Goal: Task Accomplishment & Management: Manage account settings

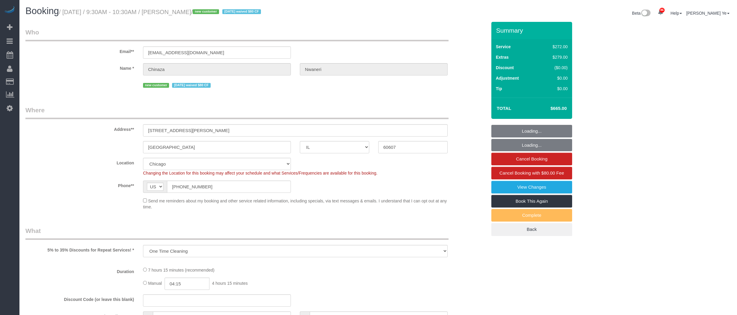
select select "IL"
select select "string:fspay-25149b6a-3529-4f14-80b5-01f13894909e"
select select "number:1"
select select "number:58"
select select "number:139"
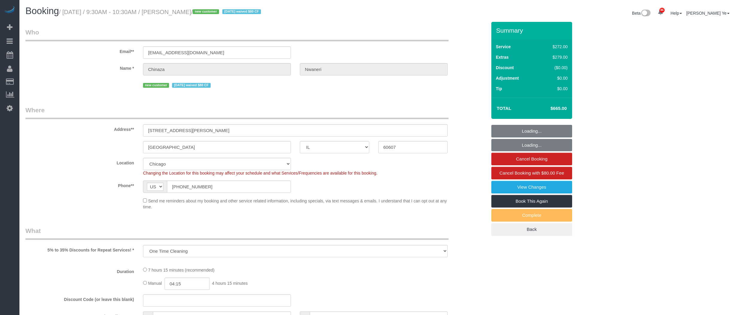
select select "number:106"
select select "object:1054"
select select "513"
select select "8"
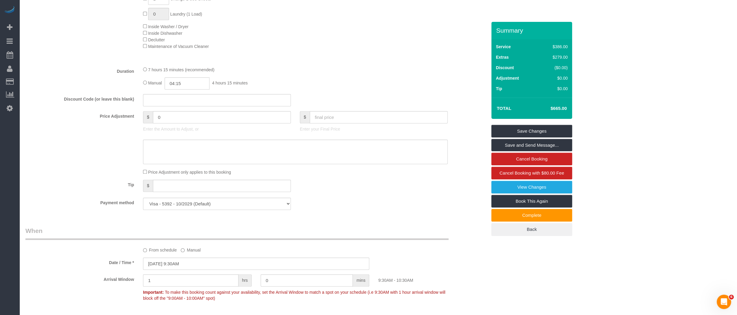
scroll to position [431, 0]
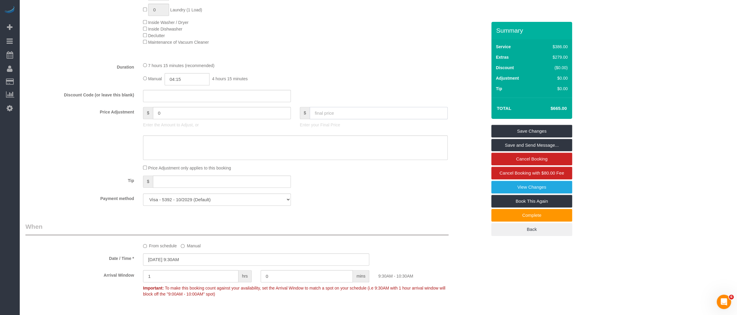
click at [364, 112] on input "text" at bounding box center [379, 113] width 138 height 12
type input "541"
type input "-124"
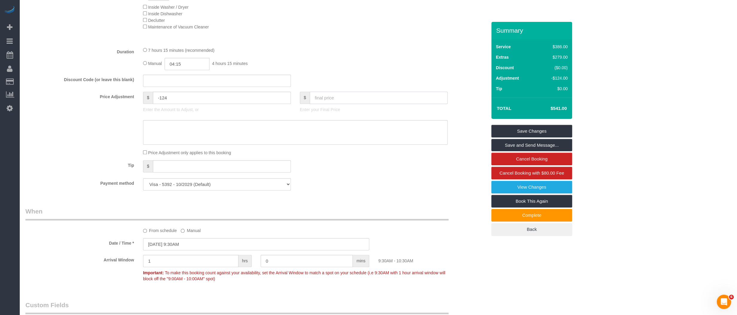
scroll to position [448, 0]
click at [282, 129] on textarea at bounding box center [295, 131] width 304 height 25
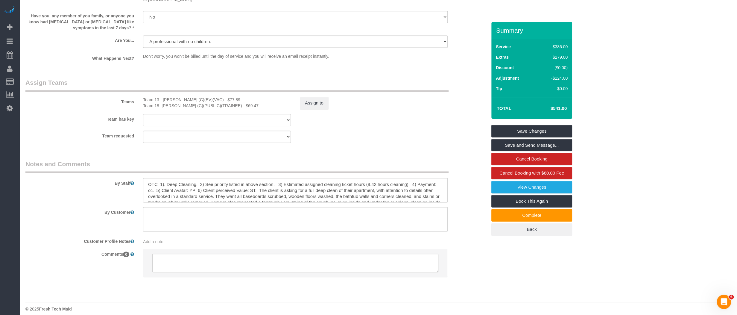
scroll to position [9, 0]
type textarea "Used only 6.86 hours."
click at [313, 100] on button "Assign to" at bounding box center [314, 103] width 29 height 13
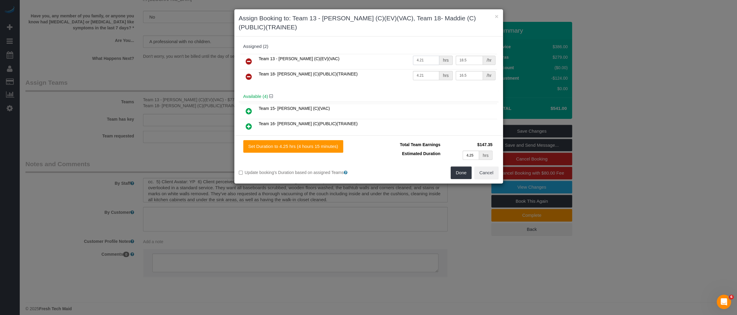
drag, startPoint x: 426, startPoint y: 62, endPoint x: 393, endPoint y: 61, distance: 32.6
click at [393, 61] on tr "Team 13 - [PERSON_NAME] (C)(EV)(VAC) 4.21 hrs 18.5 /hr" at bounding box center [368, 61] width 257 height 15
type input "3.53"
drag, startPoint x: 427, startPoint y: 75, endPoint x: 375, endPoint y: 75, distance: 51.4
click at [374, 75] on tr "Team 18- [PERSON_NAME] (C)(PUBLIC)(TRAINEE) 4.21 hrs 16.5 /hr" at bounding box center [368, 76] width 257 height 15
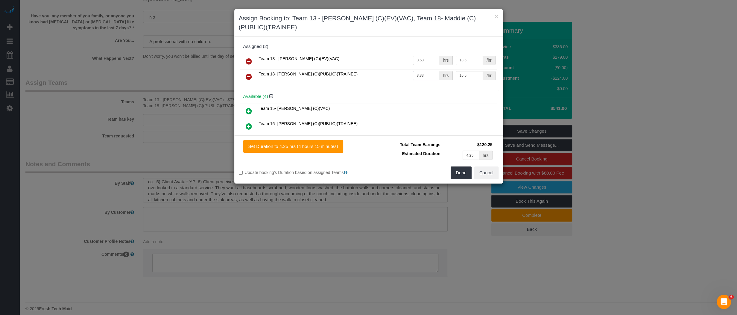
type input "3.33"
drag, startPoint x: 475, startPoint y: 156, endPoint x: 444, endPoint y: 157, distance: 31.4
click at [444, 156] on td "4.25 hrs" at bounding box center [468, 155] width 52 height 12
type input "3.5"
click at [456, 176] on button "Done" at bounding box center [460, 172] width 21 height 13
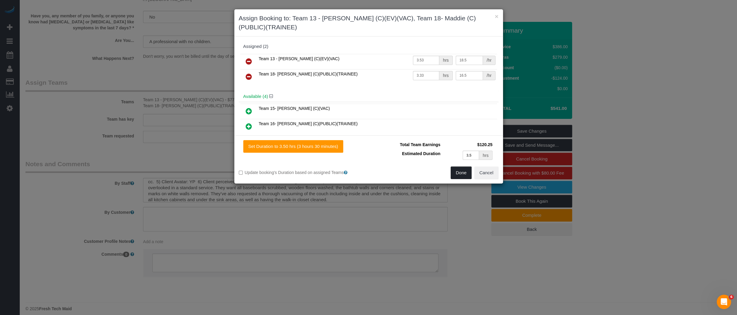
type input "03:30"
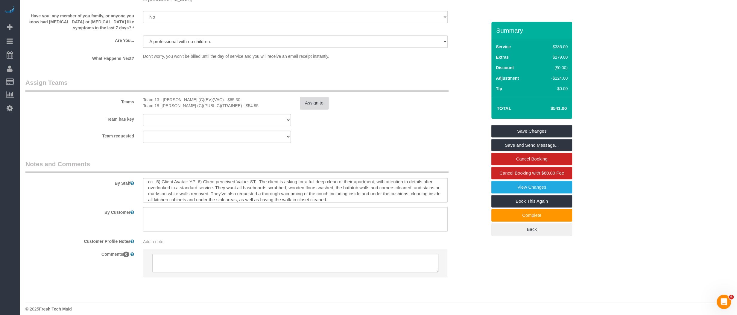
click at [320, 101] on button "Assign to" at bounding box center [314, 103] width 29 height 13
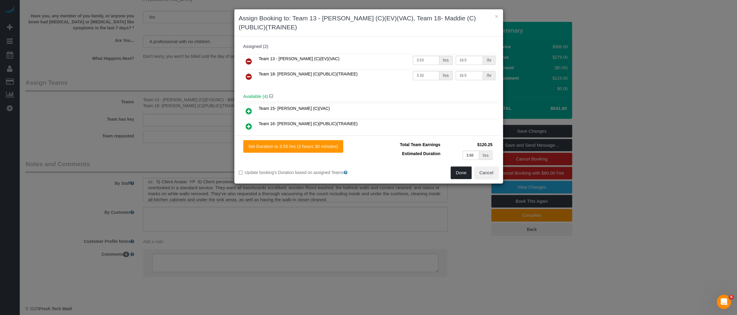
click at [458, 173] on button "Done" at bounding box center [460, 172] width 21 height 13
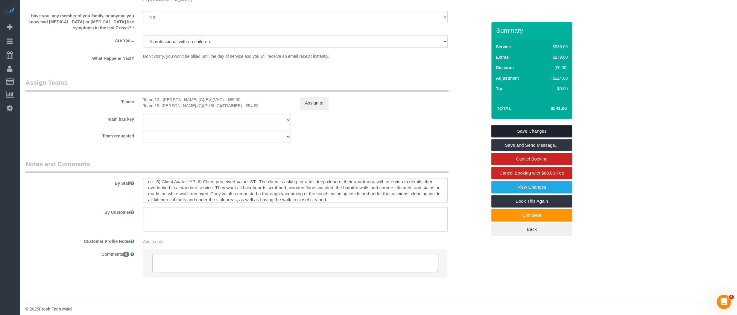
click at [529, 130] on link "Save Changes" at bounding box center [531, 131] width 81 height 13
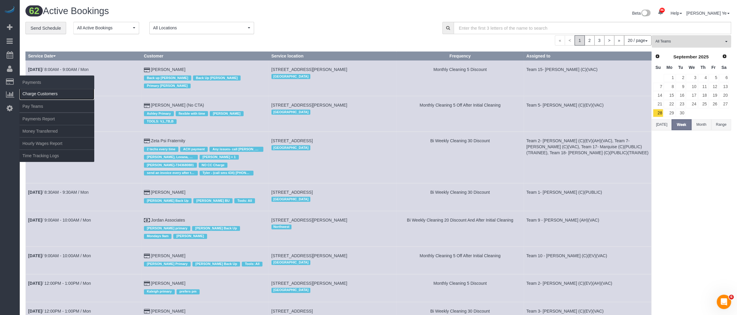
click at [48, 93] on link "Charge Customers" at bounding box center [56, 94] width 75 height 12
select select
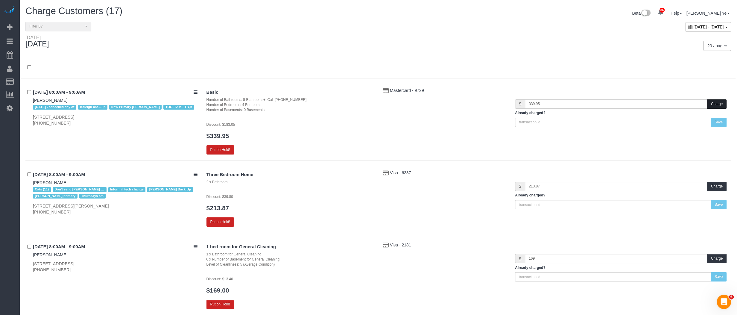
click at [715, 103] on button "Charge" at bounding box center [716, 103] width 19 height 9
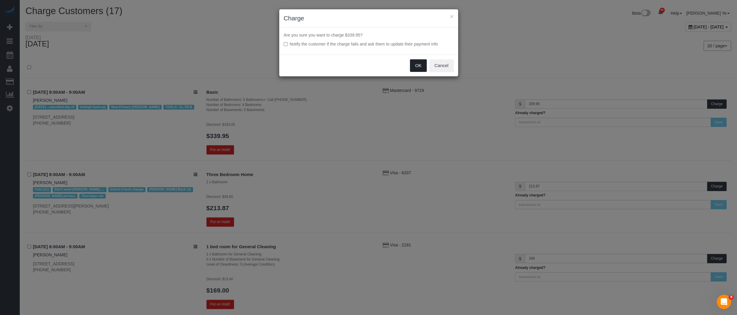
click at [417, 64] on button "OK" at bounding box center [418, 65] width 17 height 13
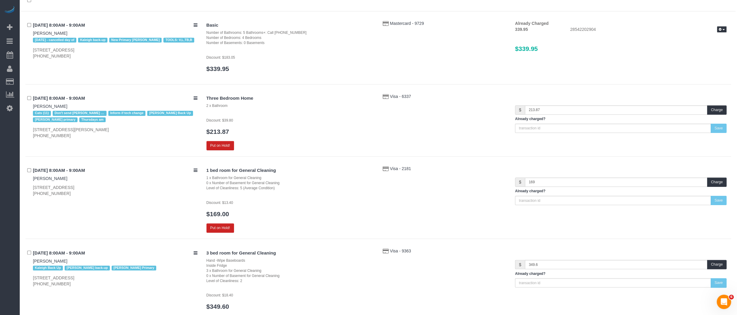
scroll to position [69, 0]
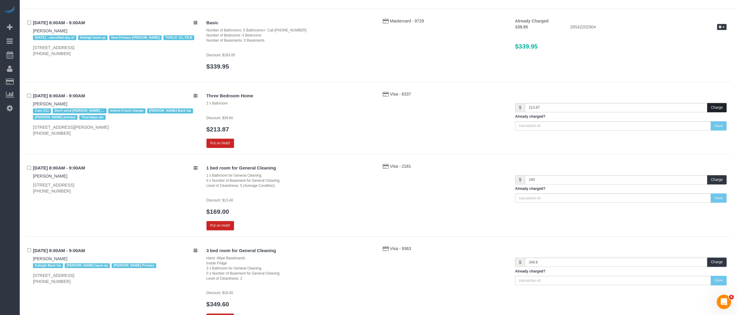
click at [715, 105] on button "Charge" at bounding box center [716, 107] width 19 height 9
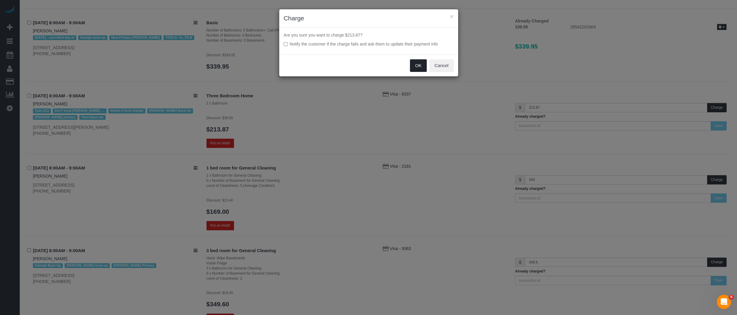
click at [418, 66] on button "OK" at bounding box center [418, 65] width 17 height 13
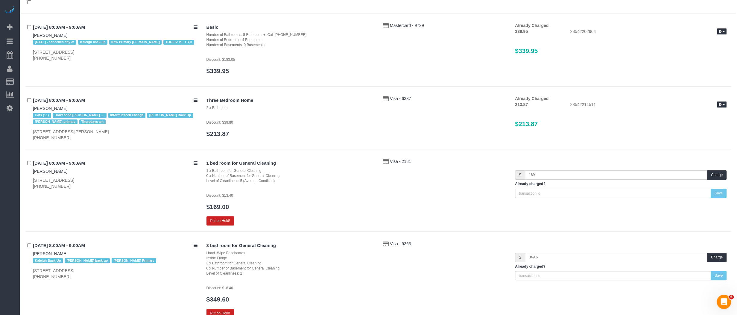
scroll to position [63, 0]
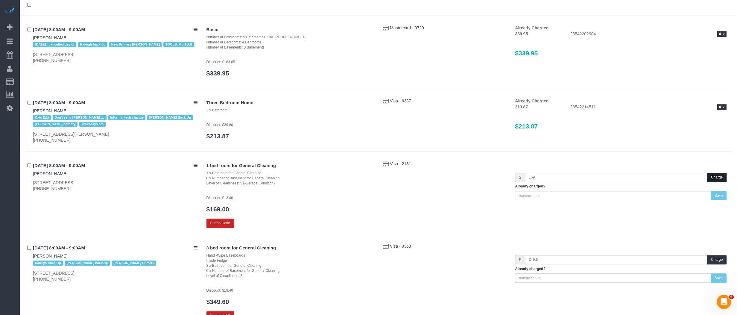
click at [719, 178] on button "Charge" at bounding box center [716, 177] width 19 height 9
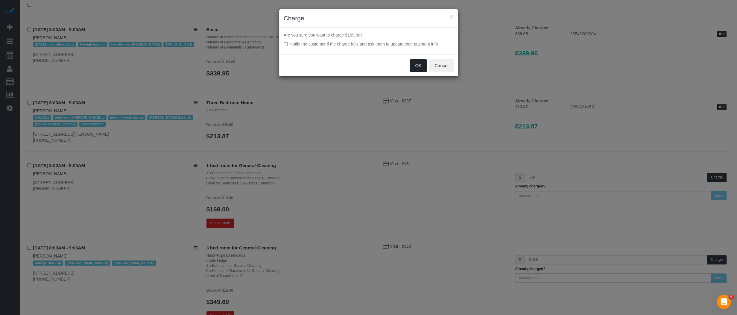
click at [418, 64] on button "OK" at bounding box center [418, 65] width 17 height 13
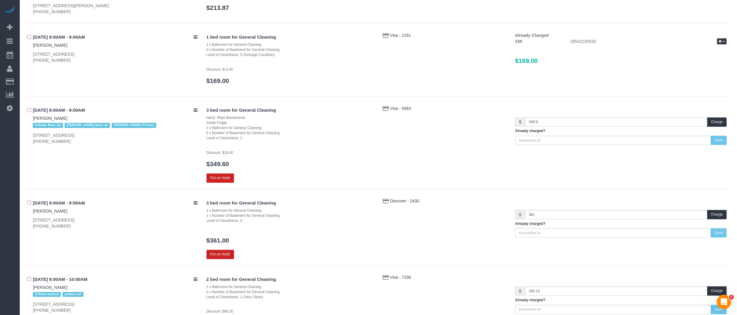
scroll to position [192, 0]
click at [720, 120] on button "Charge" at bounding box center [716, 120] width 19 height 9
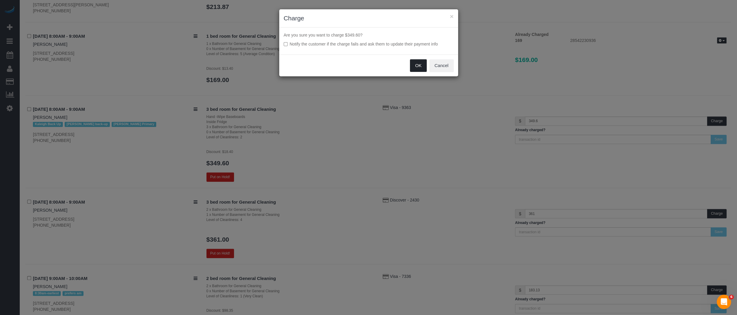
click at [419, 65] on button "OK" at bounding box center [418, 65] width 17 height 13
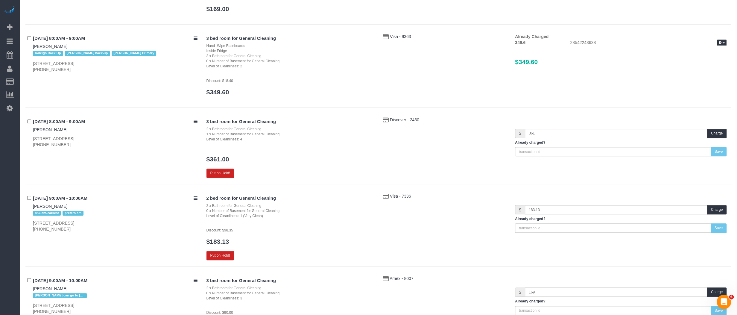
scroll to position [254, 0]
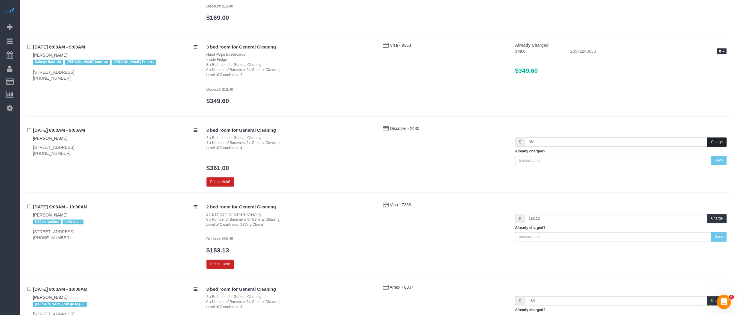
click at [712, 143] on button "Charge" at bounding box center [716, 141] width 19 height 9
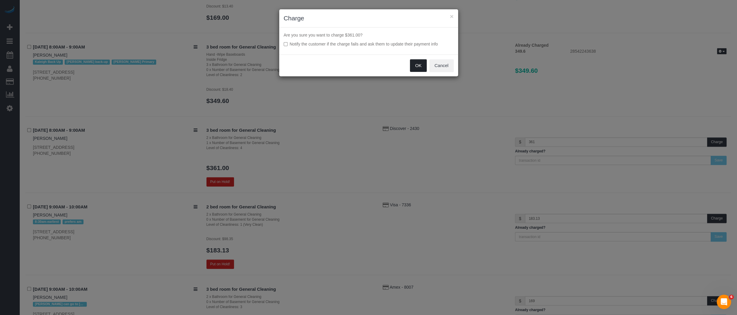
click at [422, 63] on button "OK" at bounding box center [418, 65] width 17 height 13
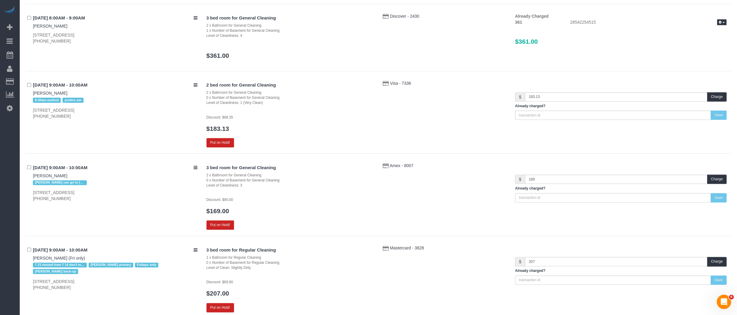
scroll to position [365, 0]
click at [714, 94] on button "Charge" at bounding box center [716, 97] width 19 height 9
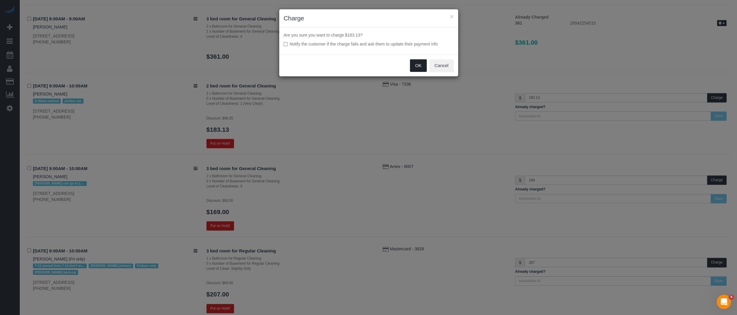
click at [418, 64] on button "OK" at bounding box center [418, 65] width 17 height 13
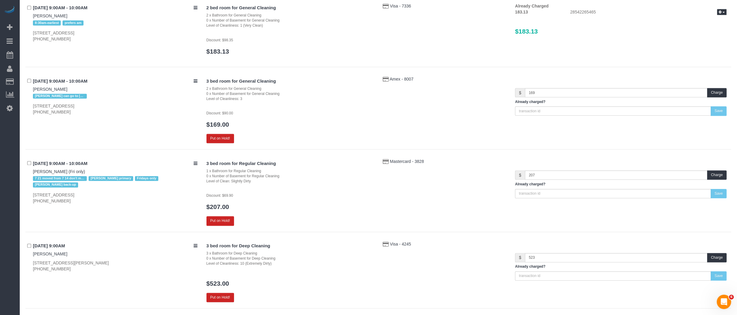
scroll to position [441, 0]
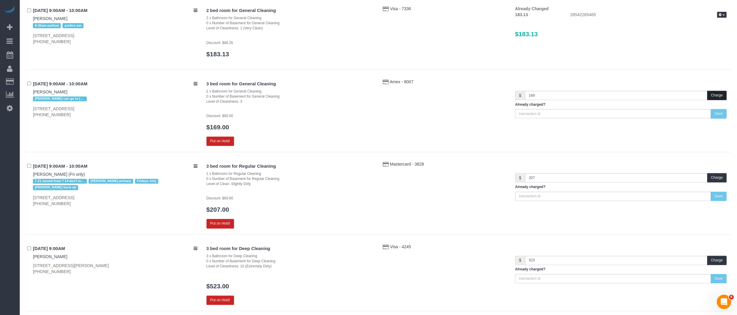
click at [713, 93] on button "Charge" at bounding box center [716, 95] width 19 height 9
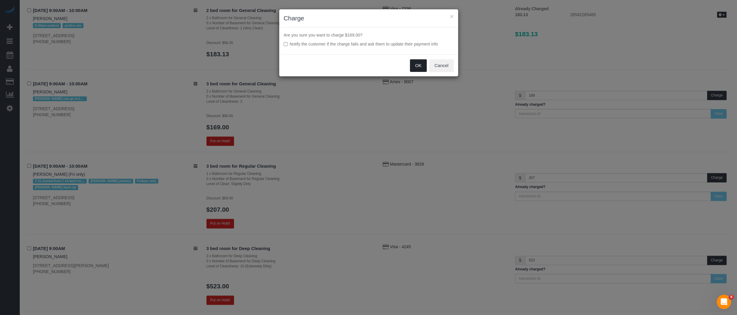
click at [416, 65] on button "OK" at bounding box center [418, 65] width 17 height 13
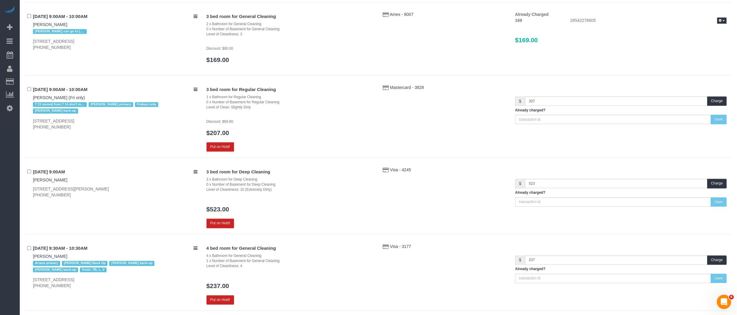
scroll to position [511, 0]
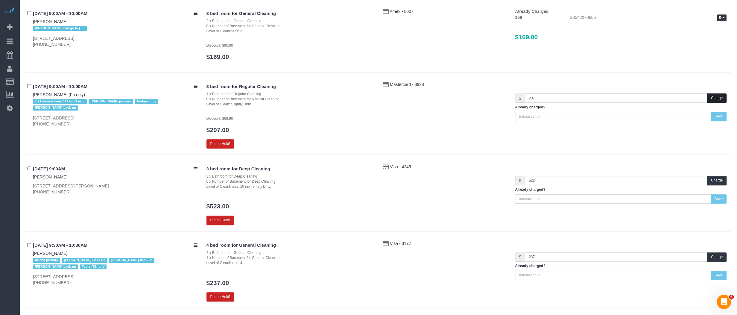
click at [716, 96] on button "Charge" at bounding box center [716, 97] width 19 height 9
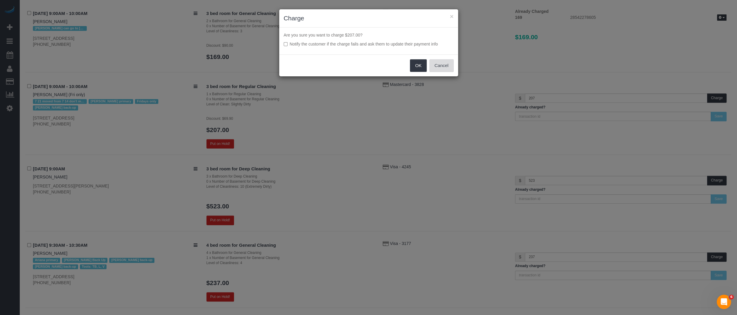
click at [441, 63] on button "Cancel" at bounding box center [441, 65] width 24 height 13
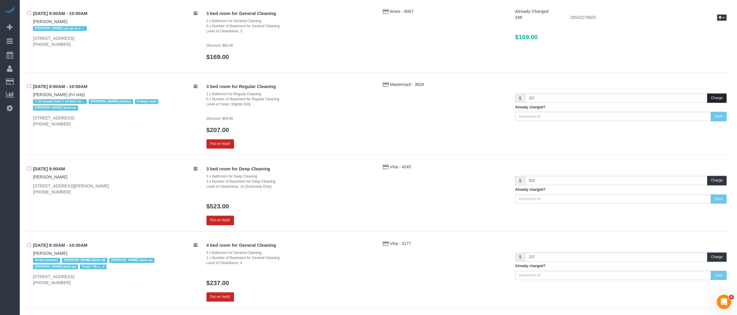
click at [714, 97] on button "Charge" at bounding box center [716, 97] width 19 height 9
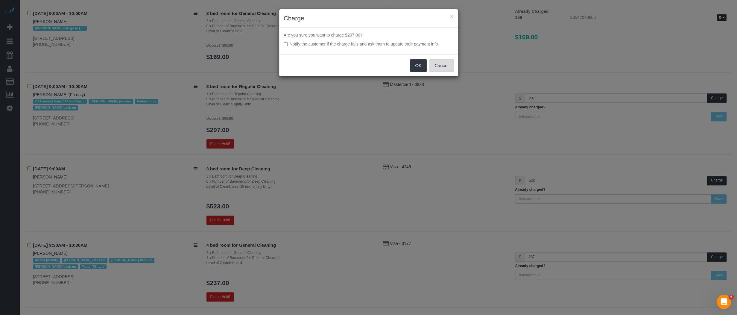
click at [439, 68] on button "Cancel" at bounding box center [441, 65] width 24 height 13
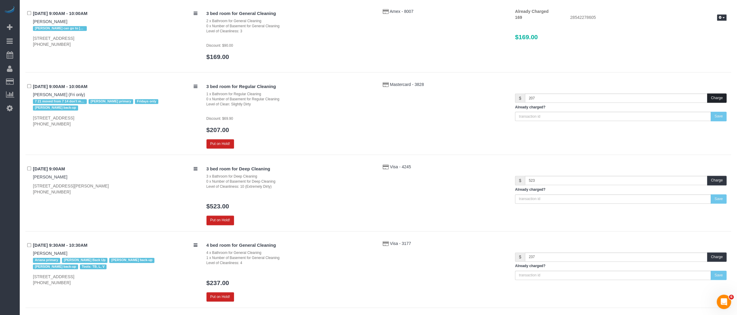
click at [714, 98] on button "Charge" at bounding box center [716, 97] width 19 height 9
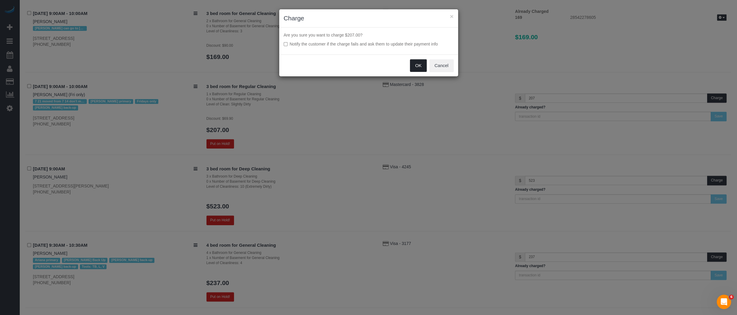
click at [416, 66] on button "OK" at bounding box center [418, 65] width 17 height 13
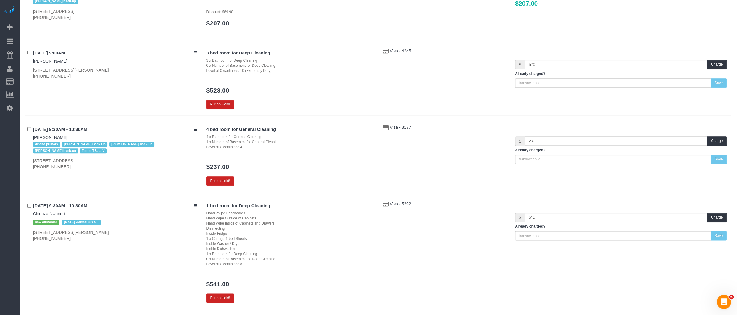
scroll to position [620, 0]
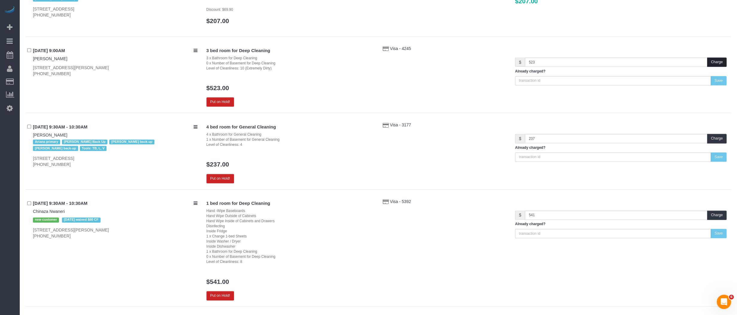
click at [719, 60] on button "Charge" at bounding box center [716, 61] width 19 height 9
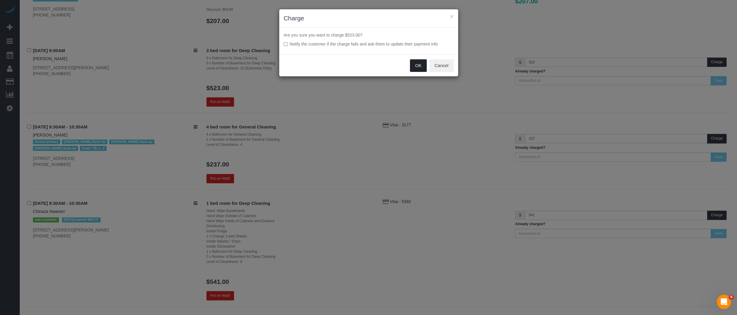
click at [419, 64] on button "OK" at bounding box center [418, 65] width 17 height 13
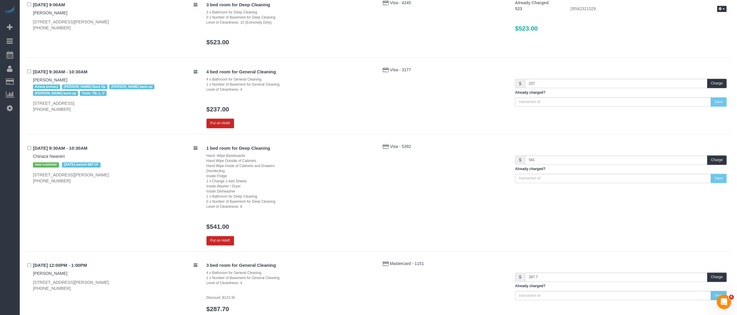
scroll to position [666, 0]
click at [718, 82] on button "Charge" at bounding box center [716, 82] width 19 height 9
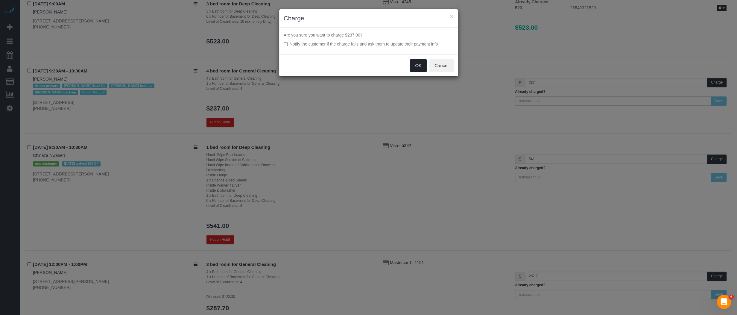
click at [414, 64] on button "OK" at bounding box center [418, 65] width 17 height 13
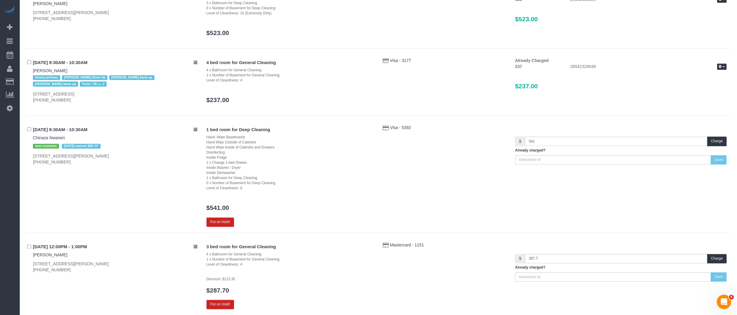
scroll to position [677, 0]
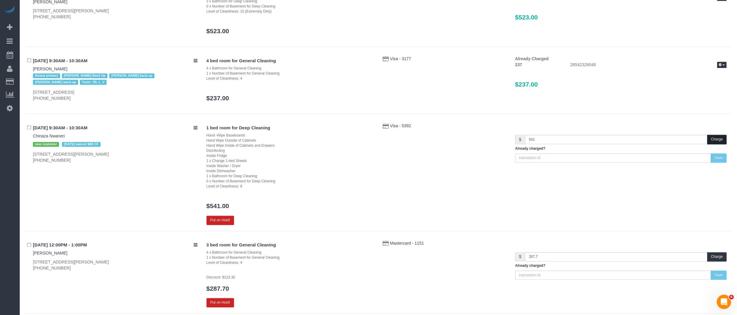
click at [717, 135] on button "Charge" at bounding box center [716, 139] width 19 height 9
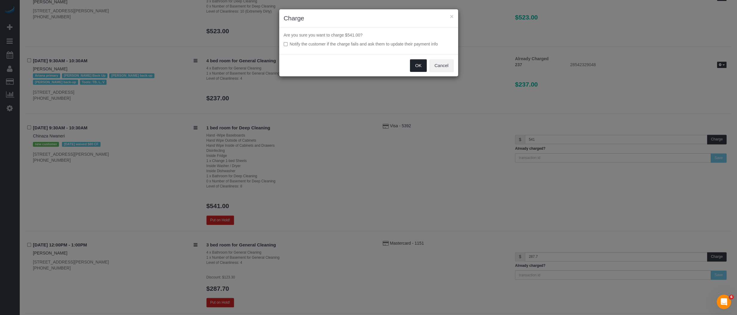
click at [421, 64] on button "OK" at bounding box center [418, 65] width 17 height 13
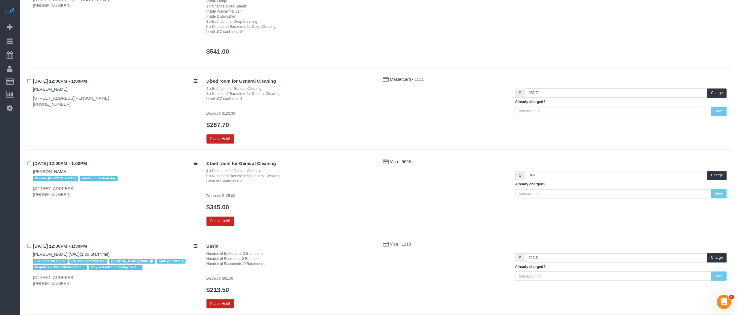
scroll to position [840, 0]
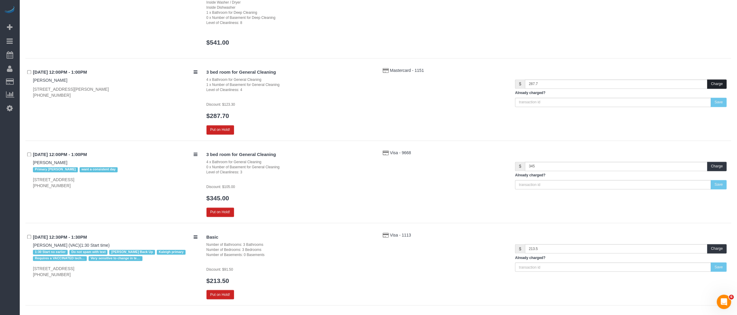
click at [711, 80] on button "Charge" at bounding box center [716, 83] width 19 height 9
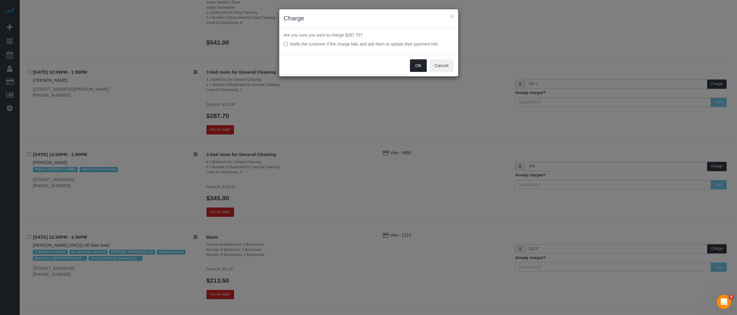
click at [422, 64] on button "OK" at bounding box center [418, 65] width 17 height 13
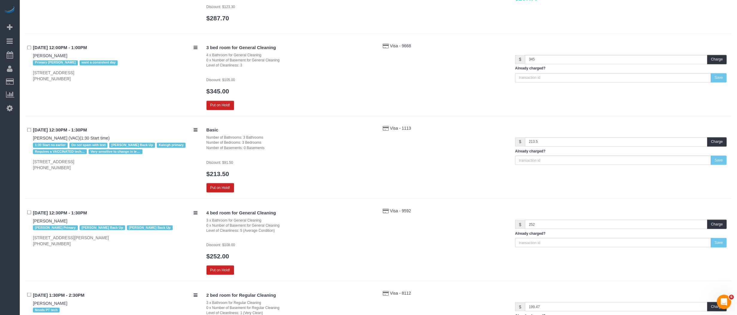
scroll to position [938, 0]
click at [718, 59] on button "Charge" at bounding box center [716, 58] width 19 height 9
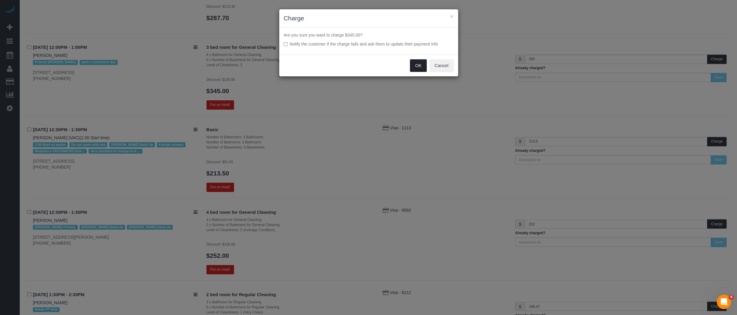
click at [415, 69] on button "OK" at bounding box center [418, 65] width 17 height 13
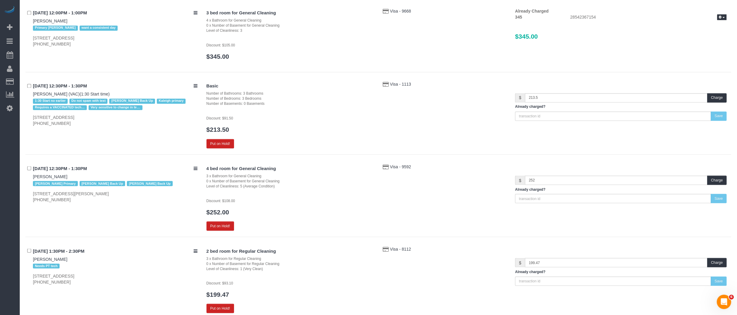
scroll to position [976, 0]
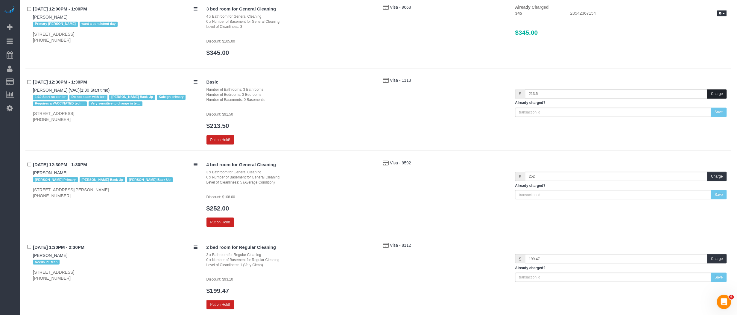
click at [717, 92] on button "Charge" at bounding box center [716, 93] width 19 height 9
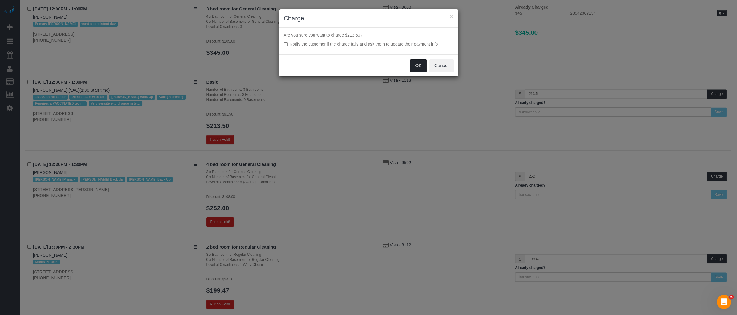
click at [418, 64] on button "OK" at bounding box center [418, 65] width 17 height 13
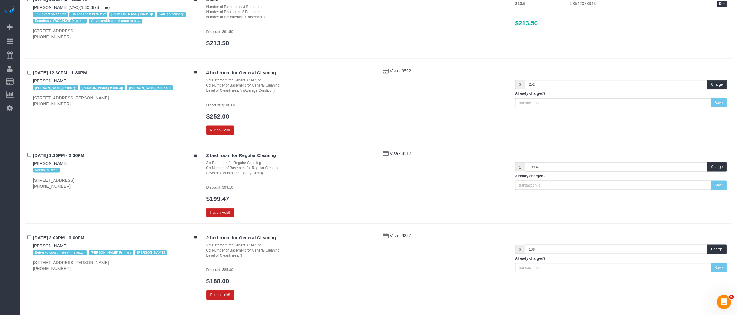
scroll to position [1059, 0]
click at [721, 83] on button "Charge" at bounding box center [716, 83] width 19 height 9
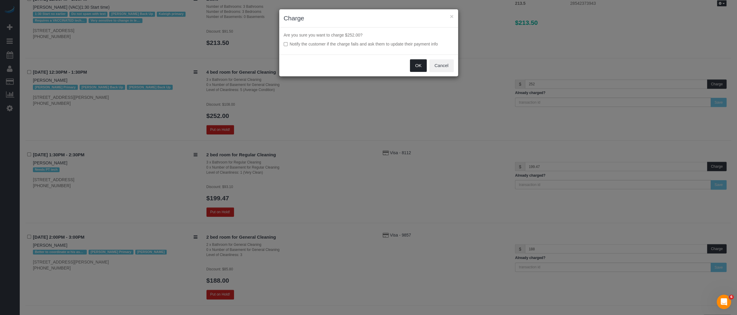
click at [414, 65] on button "OK" at bounding box center [418, 65] width 17 height 13
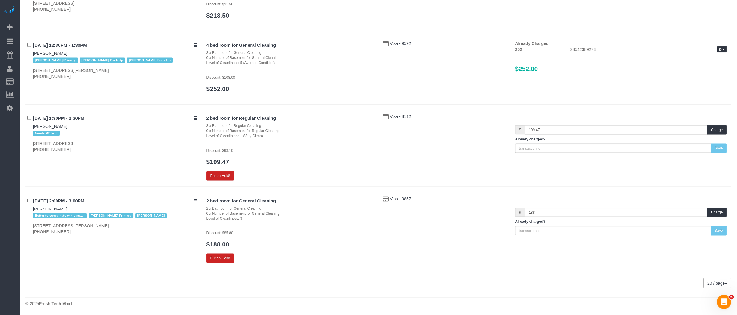
scroll to position [1083, 0]
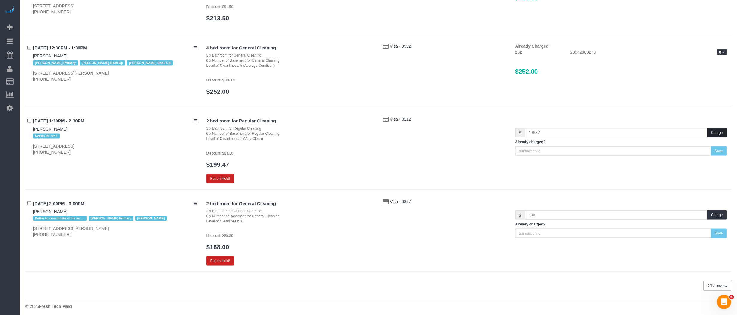
click at [714, 130] on button "Charge" at bounding box center [716, 132] width 19 height 9
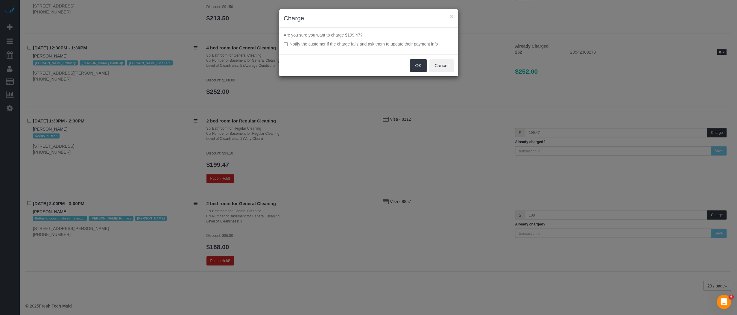
click at [408, 66] on div "OK Cancel" at bounding box center [368, 65] width 179 height 22
click at [419, 65] on button "OK" at bounding box center [418, 65] width 17 height 13
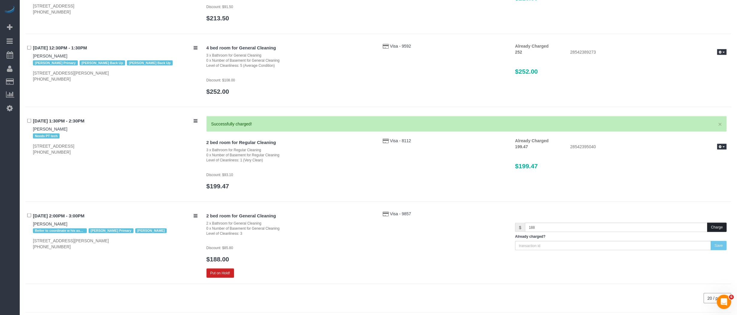
click at [713, 226] on button "Charge" at bounding box center [716, 226] width 19 height 9
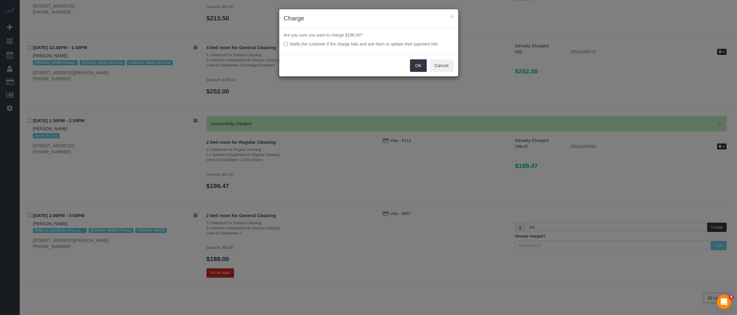
scroll to position [1074, 0]
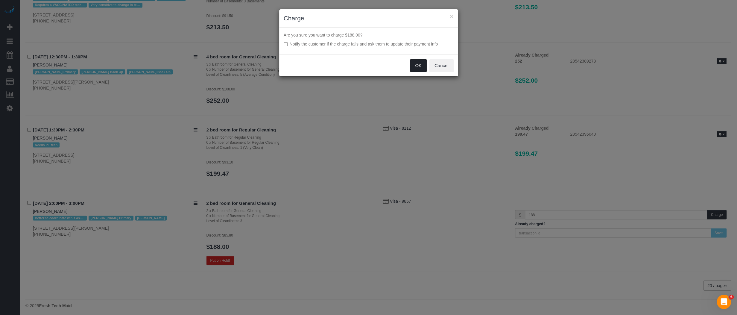
click at [416, 63] on button "OK" at bounding box center [418, 65] width 17 height 13
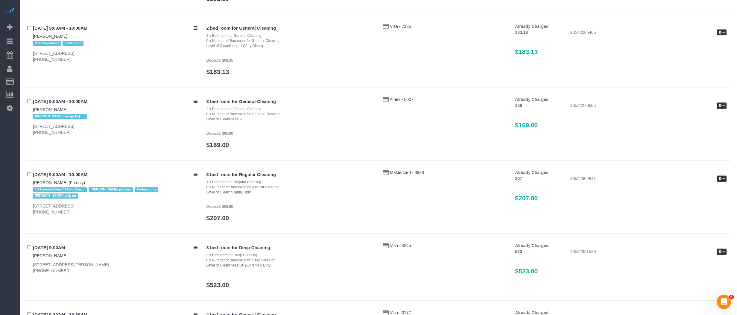
scroll to position [0, 0]
